Goal: Transaction & Acquisition: Download file/media

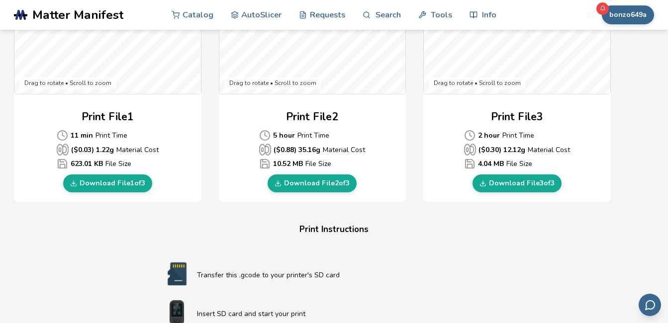
scroll to position [561, 0]
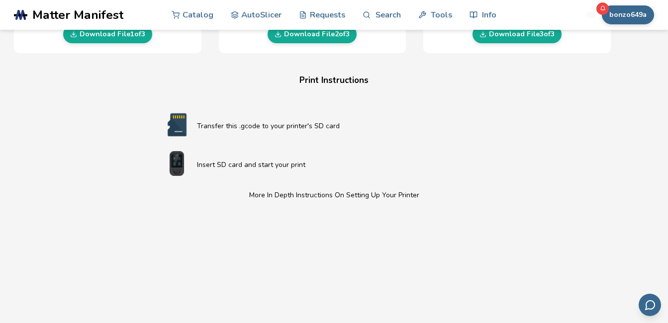
click at [222, 126] on p "Transfer this .gcode to your printer's SD card" at bounding box center [354, 126] width 314 height 10
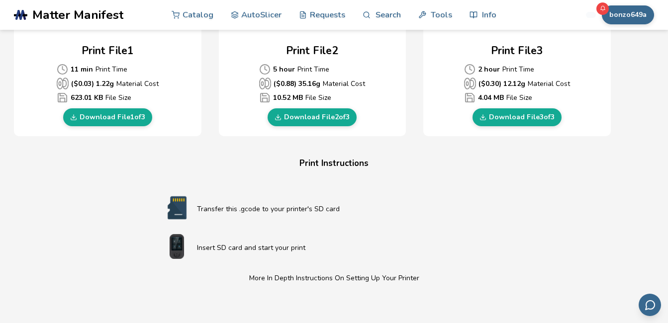
scroll to position [462, 0]
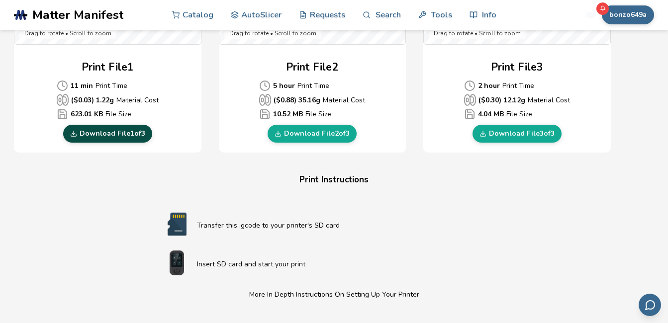
click at [118, 129] on link "Download File 1 of 3" at bounding box center [107, 134] width 89 height 18
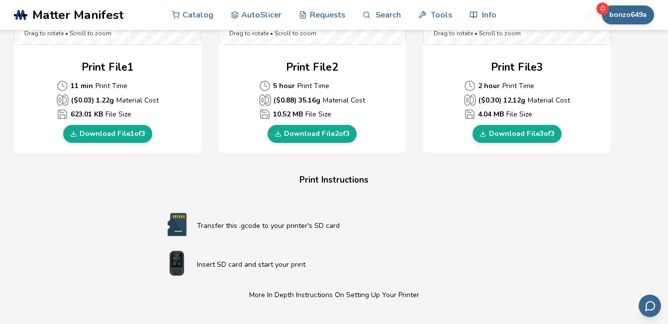
click at [206, 222] on p "Transfer this .gcode to your printer's SD card" at bounding box center [354, 225] width 314 height 10
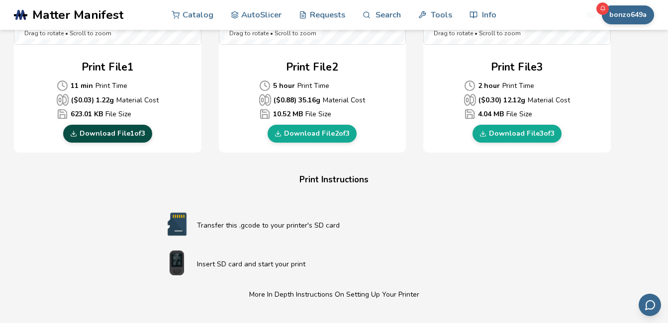
click at [116, 130] on link "Download File 1 of 3" at bounding box center [107, 134] width 89 height 18
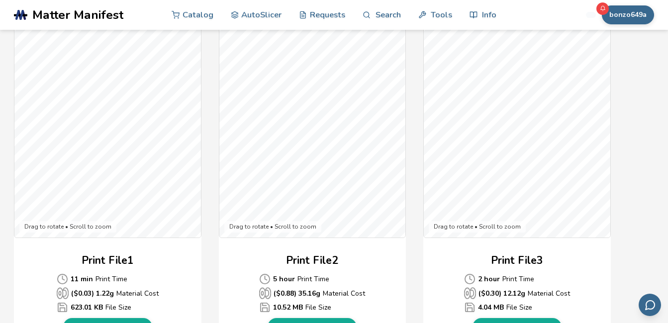
scroll to position [323, 0]
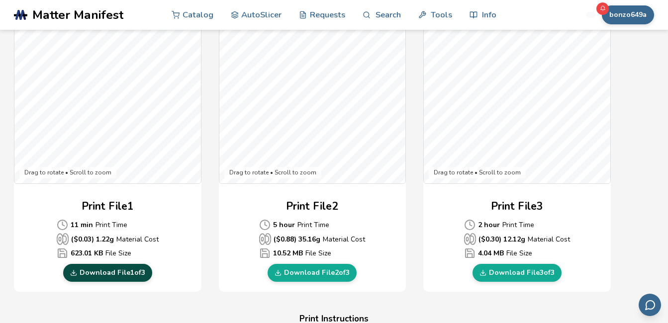
click at [91, 268] on link "Download File 1 of 3" at bounding box center [107, 273] width 89 height 18
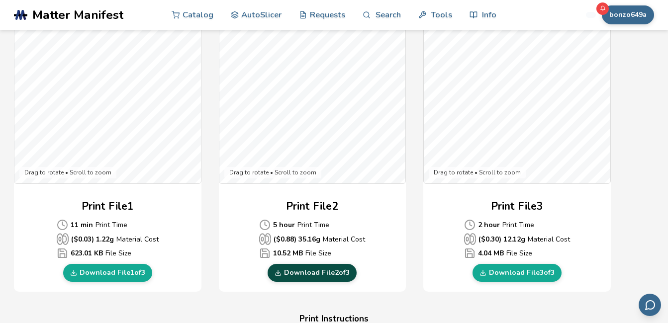
click at [311, 269] on link "Download File 2 of 3" at bounding box center [312, 273] width 89 height 18
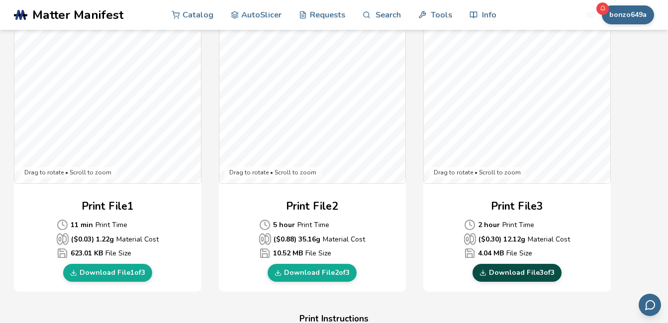
click at [513, 270] on link "Download File 3 of 3" at bounding box center [516, 273] width 89 height 18
